Goal: Information Seeking & Learning: Learn about a topic

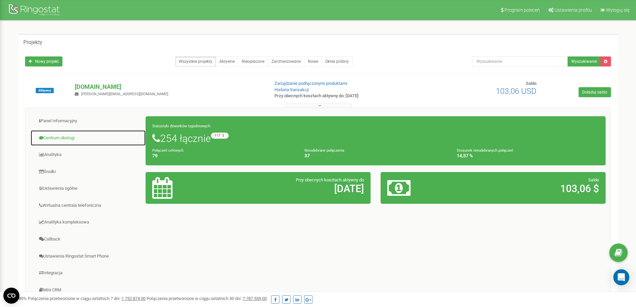
click at [65, 141] on link "Centrum obsługi" at bounding box center [88, 138] width 116 height 16
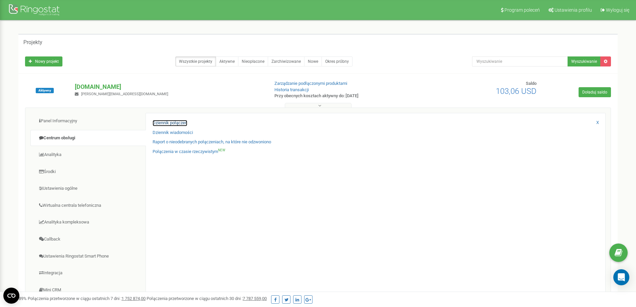
click at [161, 124] on link "Dziennik połączeń" at bounding box center [170, 123] width 35 height 6
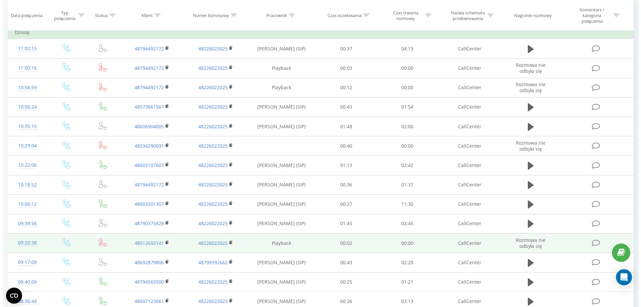
scroll to position [167, 0]
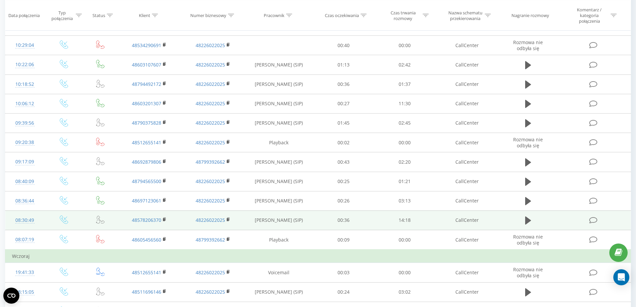
click at [522, 218] on td at bounding box center [528, 219] width 59 height 19
click at [525, 219] on icon at bounding box center [528, 220] width 6 height 9
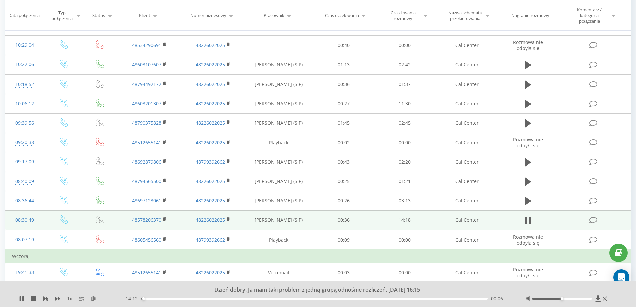
click at [168, 300] on div "- 14:12 00:06 00:06" at bounding box center [317, 298] width 386 height 7
click at [172, 299] on div "00:06" at bounding box center [314, 298] width 347 height 2
click at [18, 299] on div "Dobra jeszcze raz zmień ceny od początku kursu tak? 1 x - 12:58 01:21 01:21" at bounding box center [318, 294] width 636 height 26
click at [20, 299] on icon at bounding box center [20, 298] width 1 height 5
click at [28, 219] on div "08:30:49" at bounding box center [25, 220] width 26 height 13
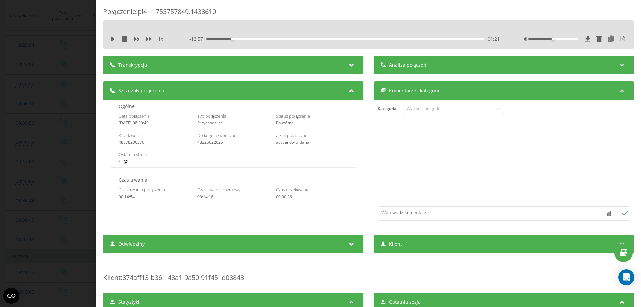
click at [406, 66] on span "Analiza połączeń" at bounding box center [407, 65] width 37 height 7
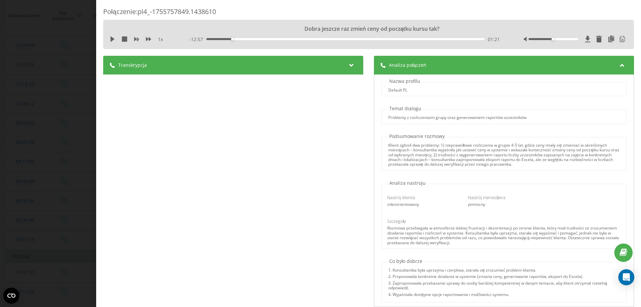
click at [70, 42] on div "Połączenie : pl4_-1755757849.1438610 Dobra jeszcze raz zmień ceny od początku k…" at bounding box center [320, 153] width 641 height 307
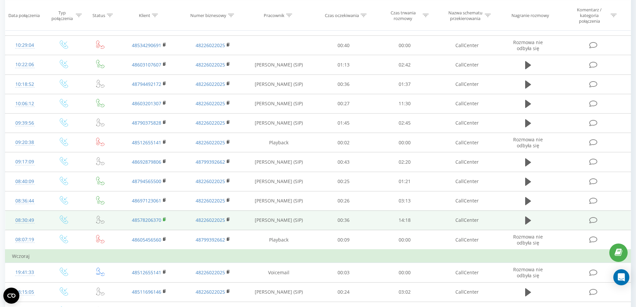
click at [165, 220] on rect at bounding box center [164, 219] width 2 height 3
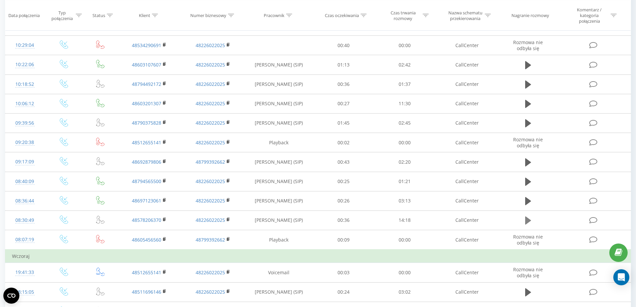
click at [531, 221] on icon at bounding box center [528, 220] width 6 height 8
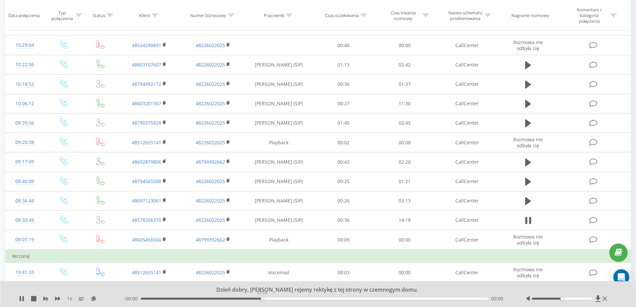
click at [261, 299] on div "00:00" at bounding box center [314, 298] width 347 height 2
drag, startPoint x: 228, startPoint y: 296, endPoint x: 237, endPoint y: 299, distance: 9.9
click at [231, 297] on div "- 14:17 00:01 00:01" at bounding box center [317, 298] width 386 height 7
click at [237, 299] on div "- 14:17 00:01 00:01" at bounding box center [317, 298] width 386 height 7
click at [233, 297] on div "00:01" at bounding box center [314, 298] width 347 height 2
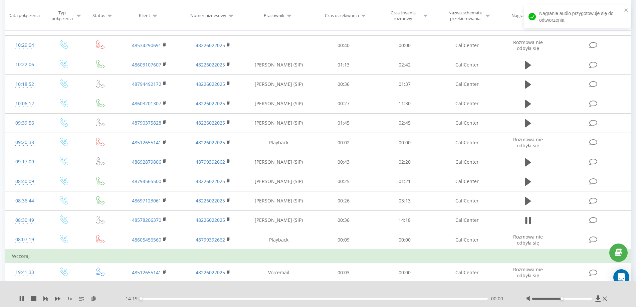
click at [224, 298] on div "00:00" at bounding box center [314, 298] width 347 height 2
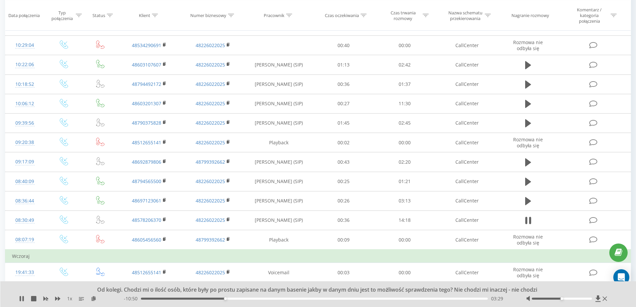
click at [228, 297] on div "- 10:50 03:29 03:29" at bounding box center [317, 298] width 386 height 7
click at [229, 299] on div "03:39" at bounding box center [314, 298] width 347 height 2
click at [232, 299] on div "- 10:38 03:40 03:40" at bounding box center [317, 298] width 386 height 7
click at [234, 299] on div "- 10:38 03:40 03:40" at bounding box center [317, 298] width 386 height 7
click at [235, 299] on div "03:41" at bounding box center [314, 298] width 347 height 2
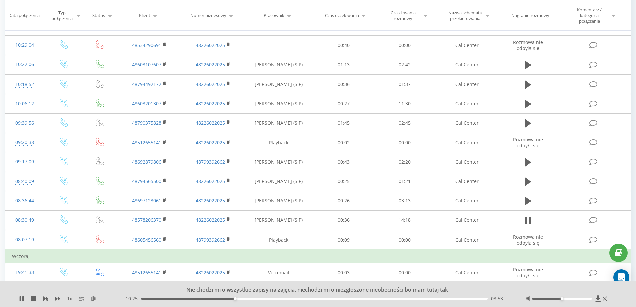
click at [238, 299] on div "03:53" at bounding box center [314, 298] width 347 height 2
click at [243, 299] on div "- 10:18 04:01 04:01" at bounding box center [317, 298] width 386 height 7
click at [246, 299] on div "04:01" at bounding box center [314, 298] width 347 height 2
click at [250, 299] on div "04:21" at bounding box center [314, 298] width 347 height 2
click at [259, 299] on div "04:32" at bounding box center [314, 298] width 347 height 2
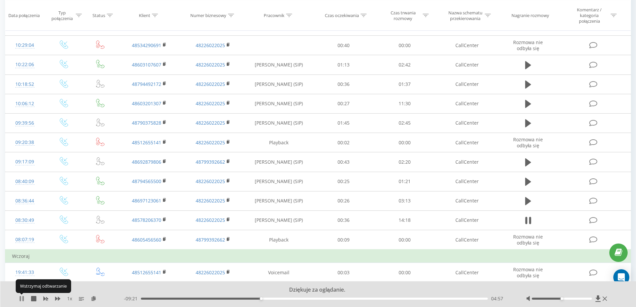
click at [20, 298] on icon at bounding box center [20, 298] width 1 height 5
